Goal: Find specific page/section

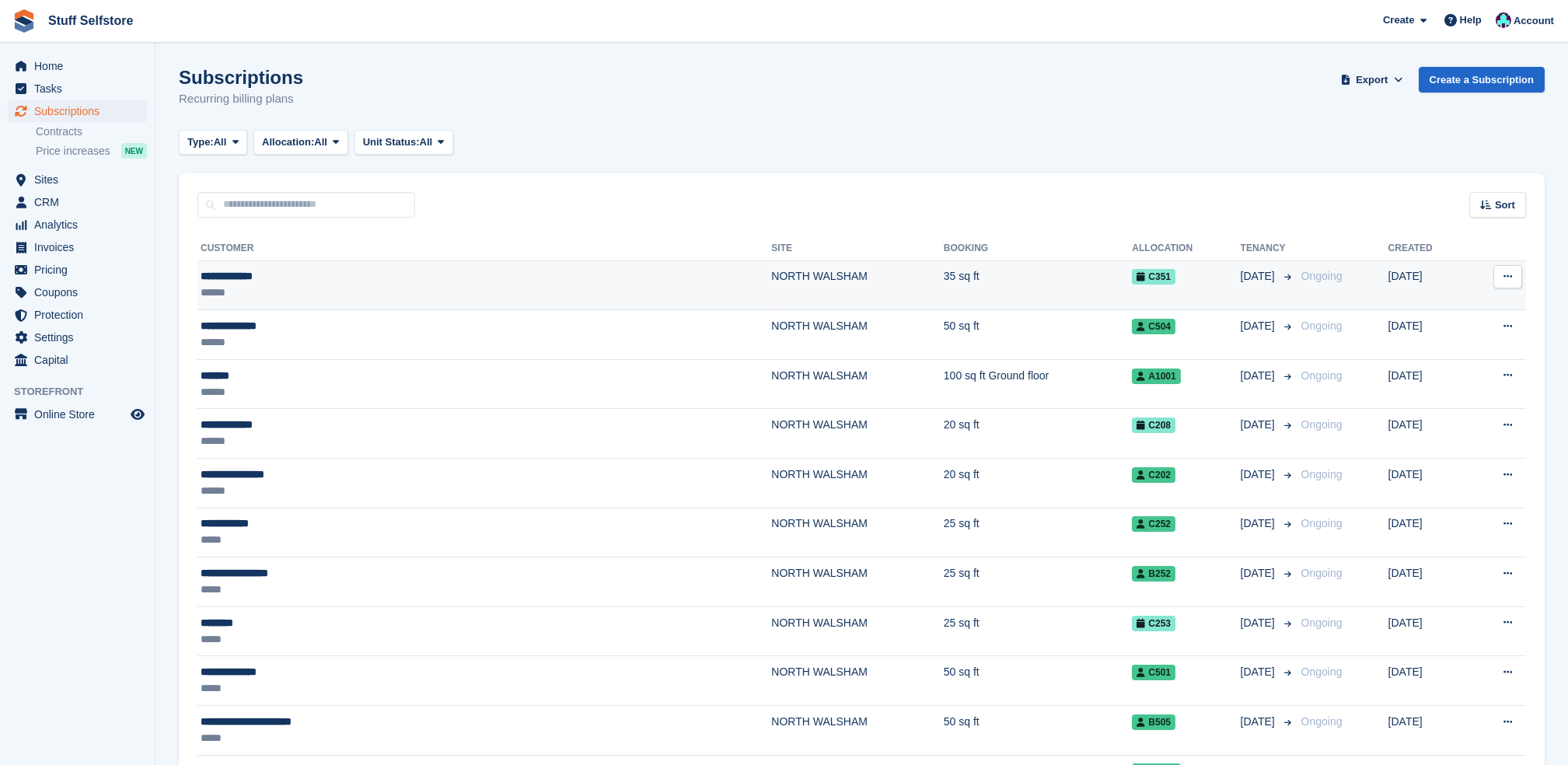
click at [265, 274] on div "**********" at bounding box center [358, 276] width 317 height 17
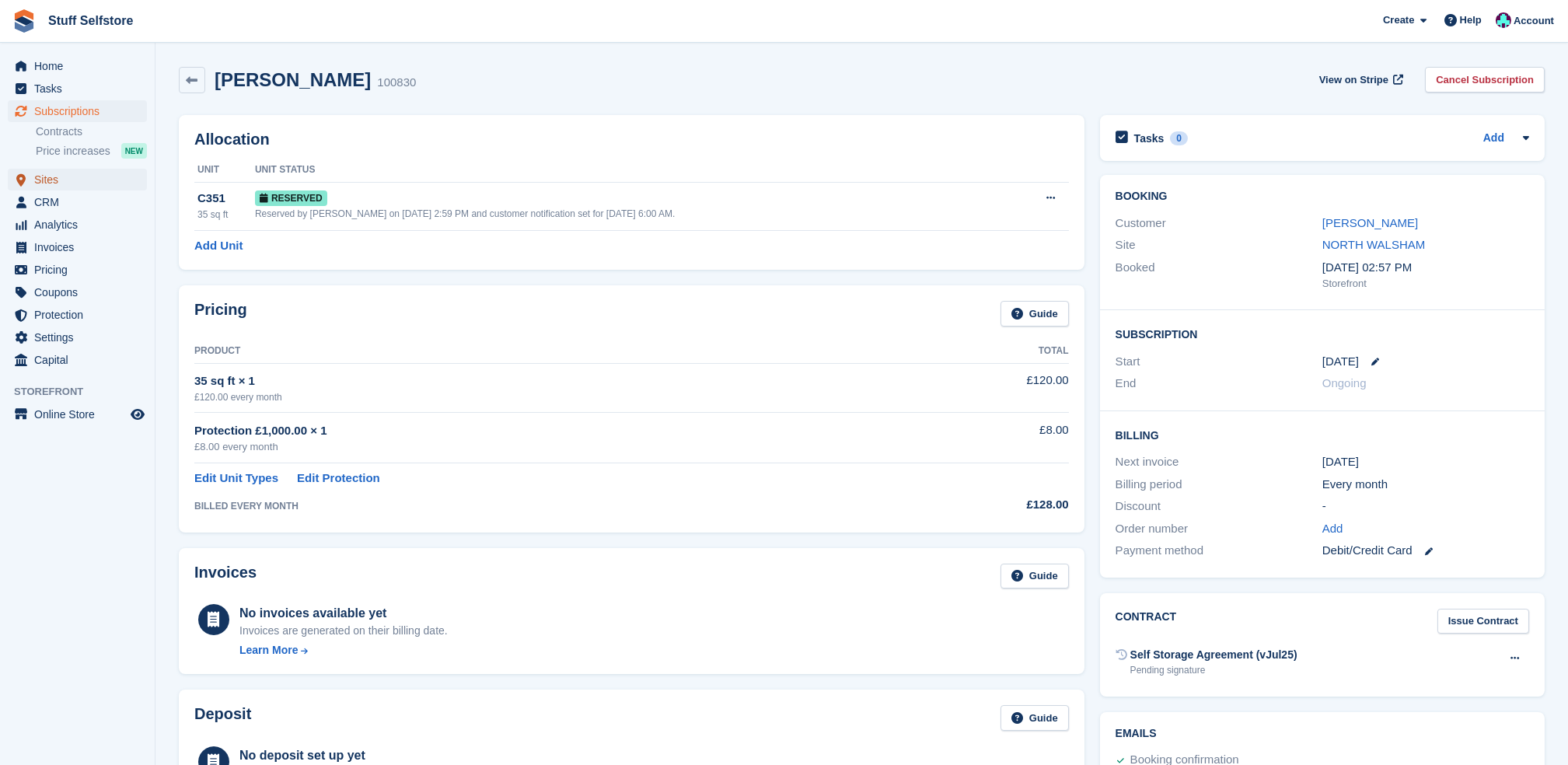
click at [61, 175] on span "Sites" at bounding box center [80, 179] width 93 height 22
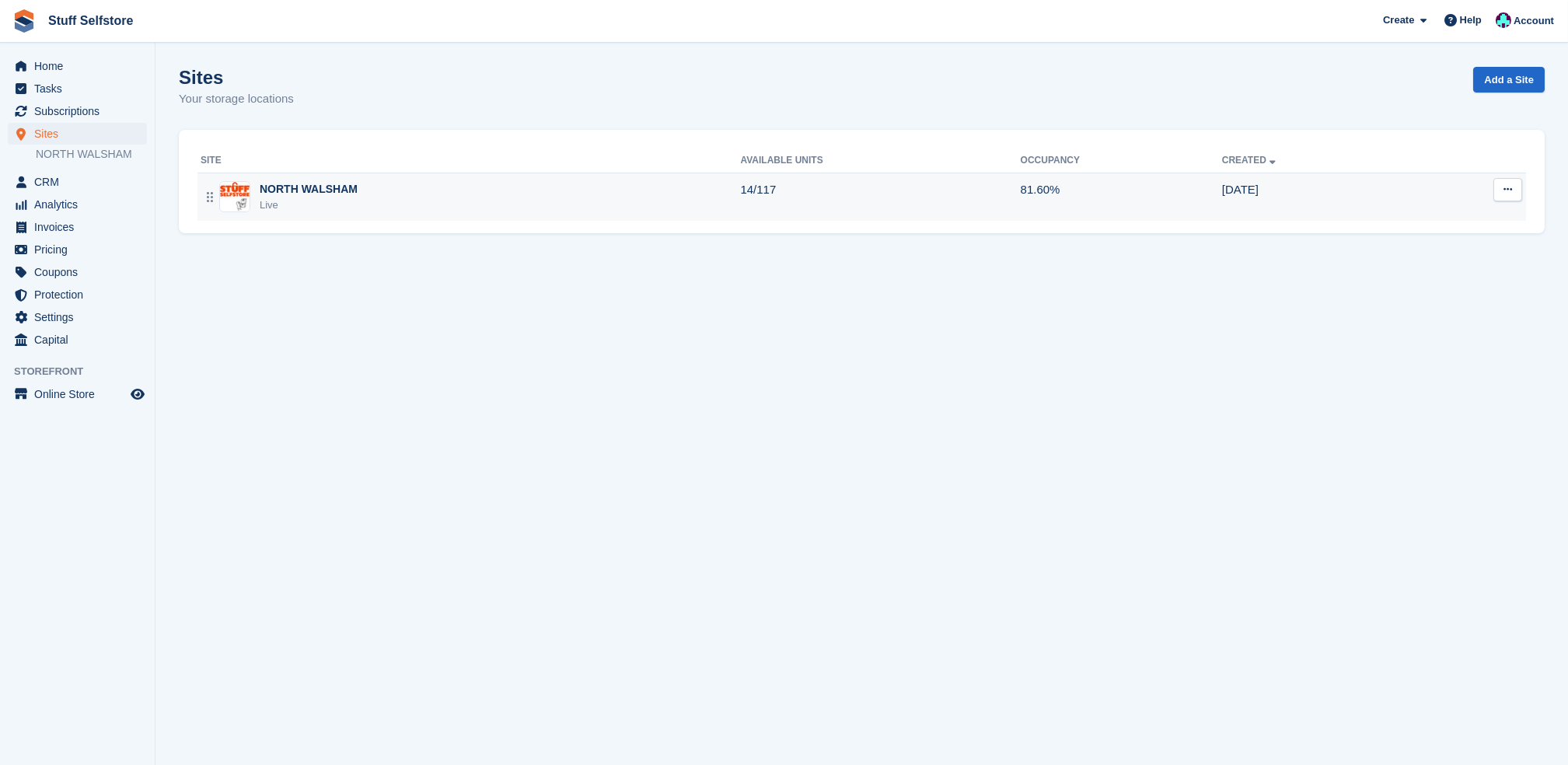
click at [936, 190] on td "14/117" at bounding box center [879, 196] width 280 height 48
